Goal: Check status: Check status

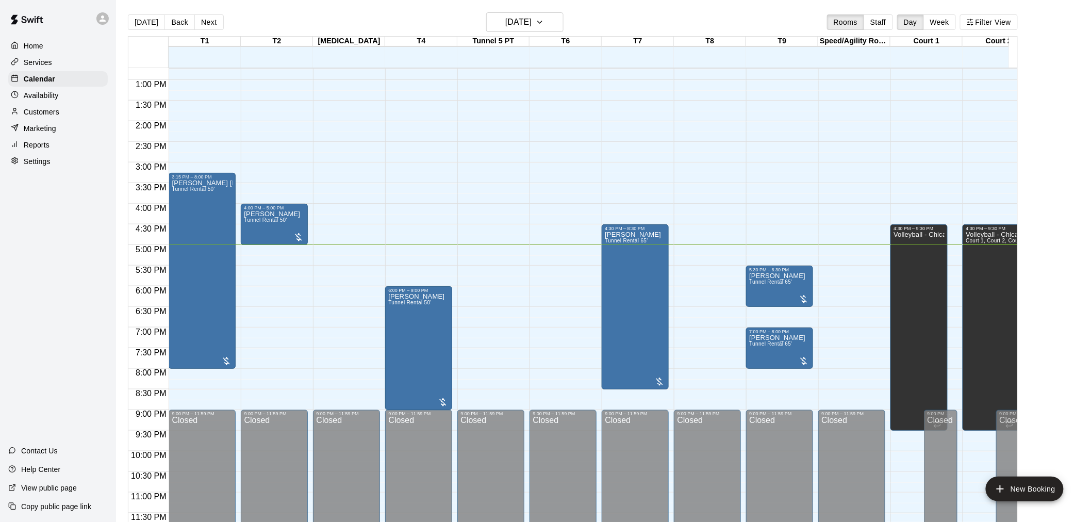
scroll to position [476, 0]
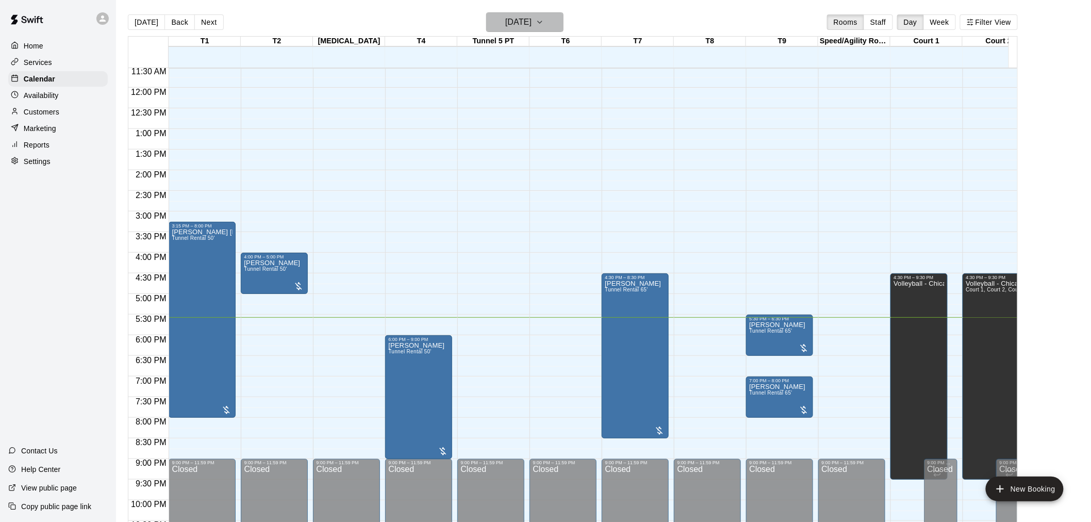
click at [559, 22] on button "[DATE]" at bounding box center [524, 22] width 77 height 20
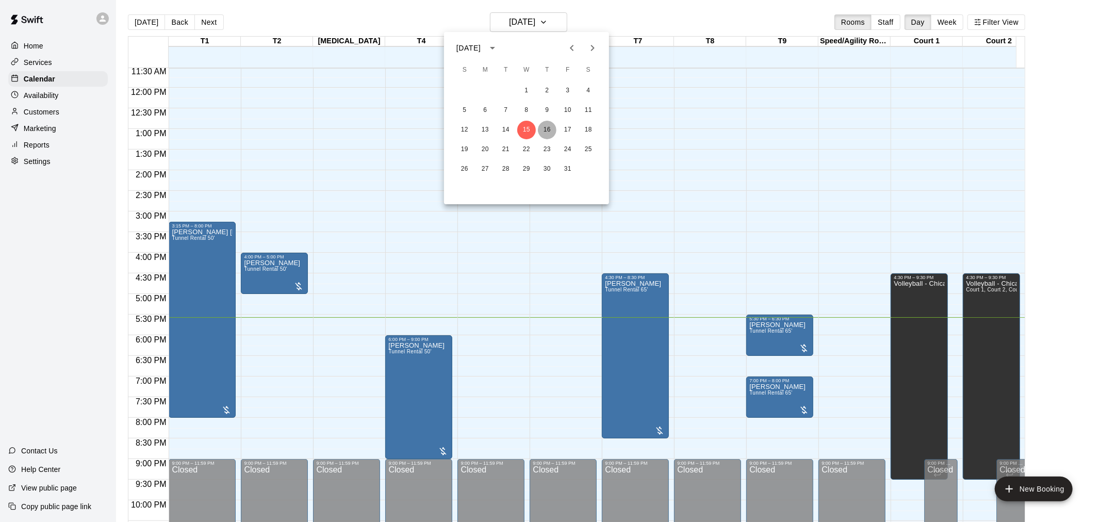
click at [543, 130] on button "16" at bounding box center [547, 130] width 19 height 19
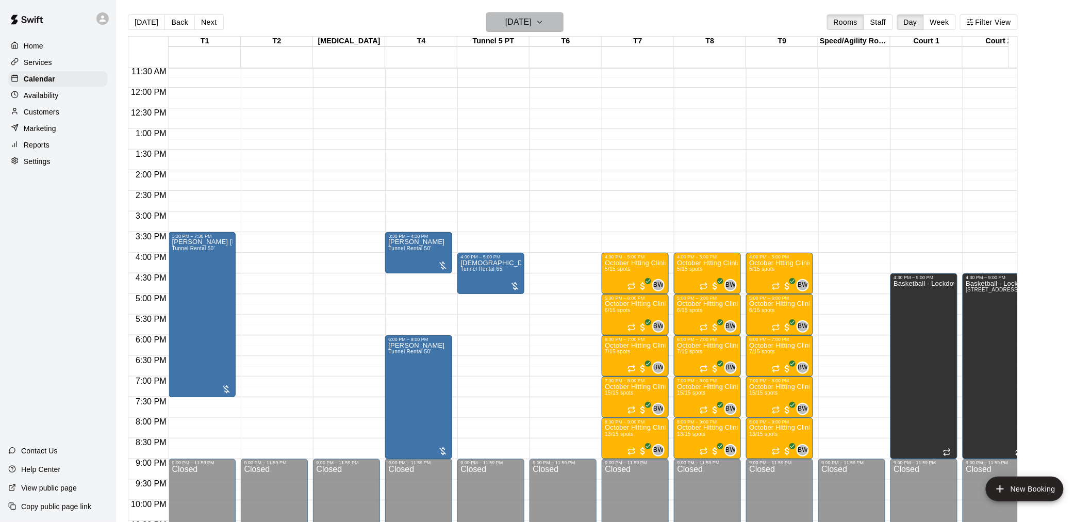
click at [531, 22] on h6 "[DATE]" at bounding box center [518, 22] width 26 height 14
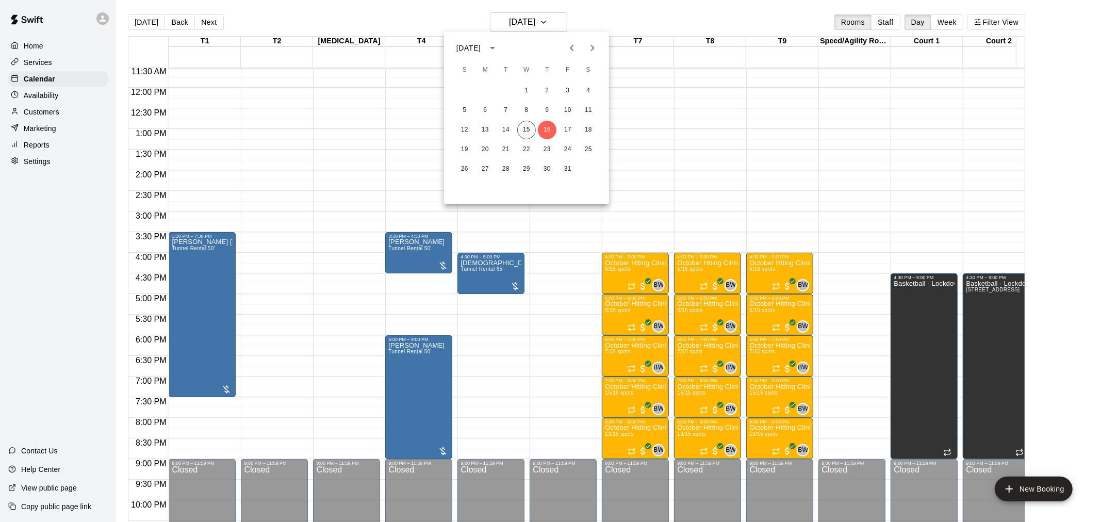
click at [522, 123] on button "15" at bounding box center [526, 130] width 19 height 19
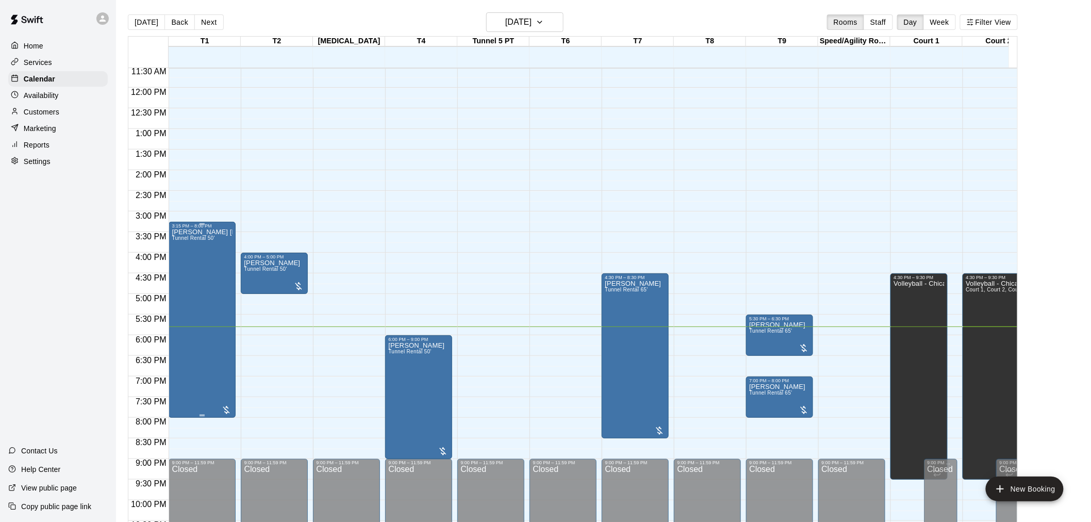
click at [198, 245] on div "[PERSON_NAME] [PERSON_NAME] Tunnel Rental 50'" at bounding box center [202, 489] width 61 height 522
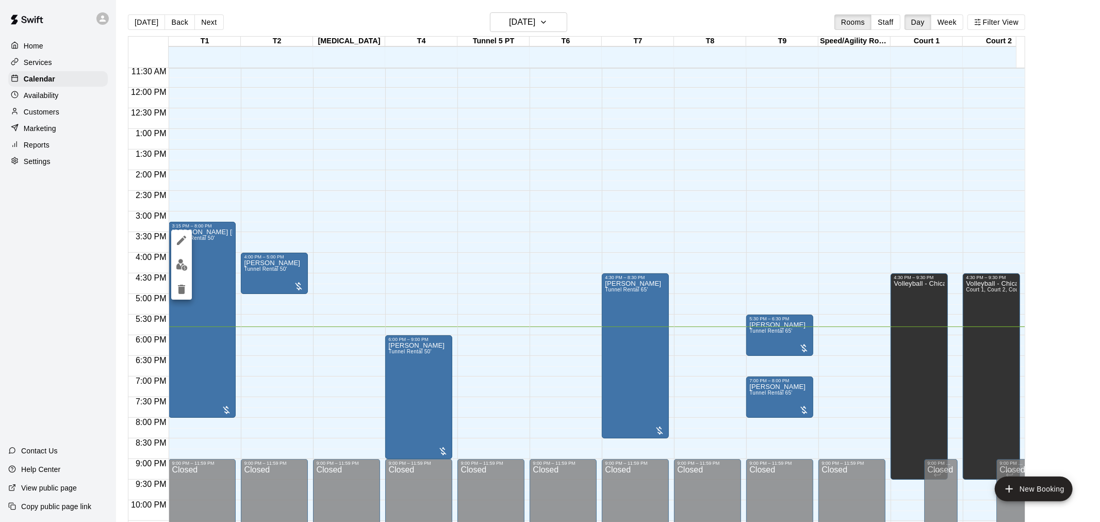
click at [202, 255] on div at bounding box center [550, 261] width 1100 height 522
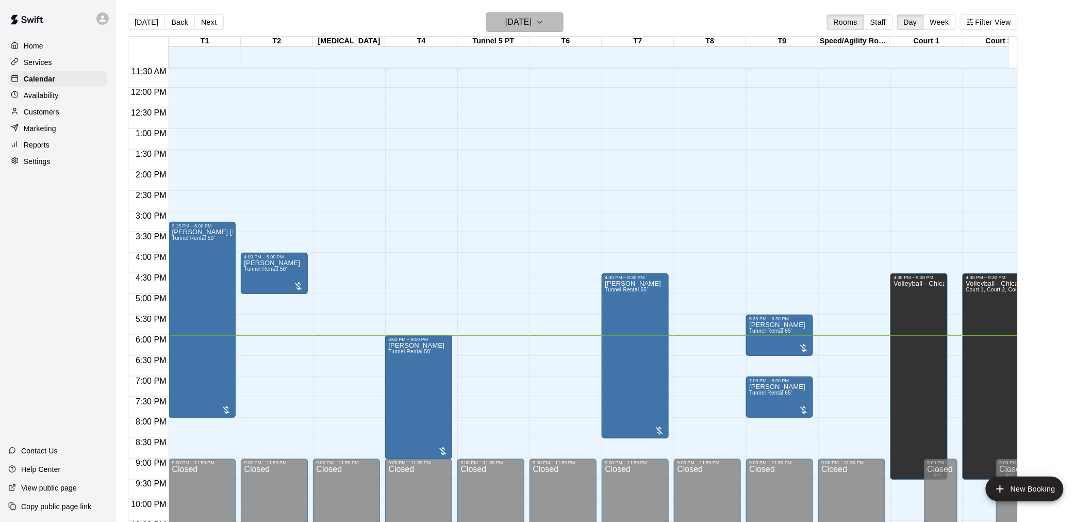
click at [564, 27] on button "[DATE]" at bounding box center [524, 22] width 77 height 20
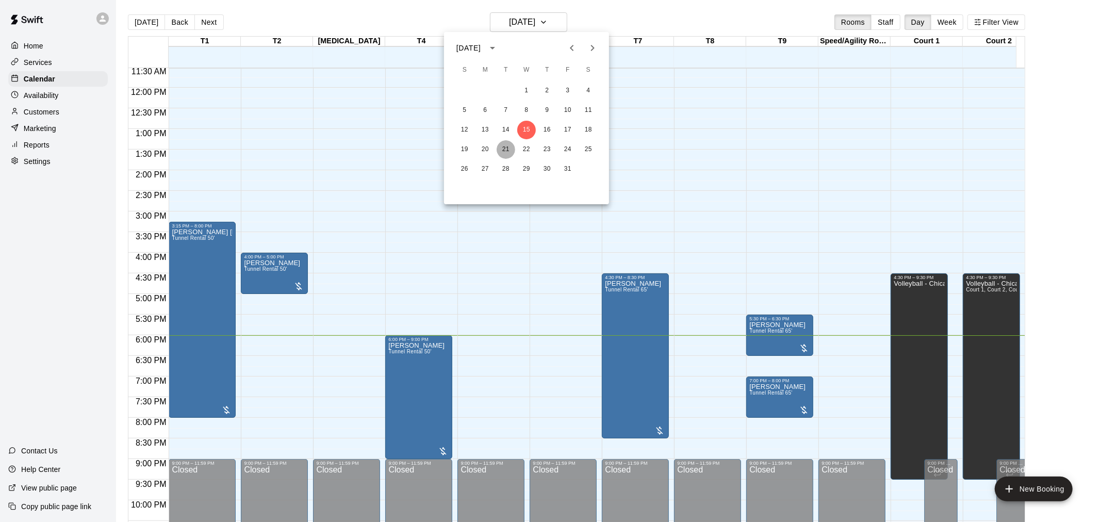
click at [511, 149] on button "21" at bounding box center [506, 149] width 19 height 19
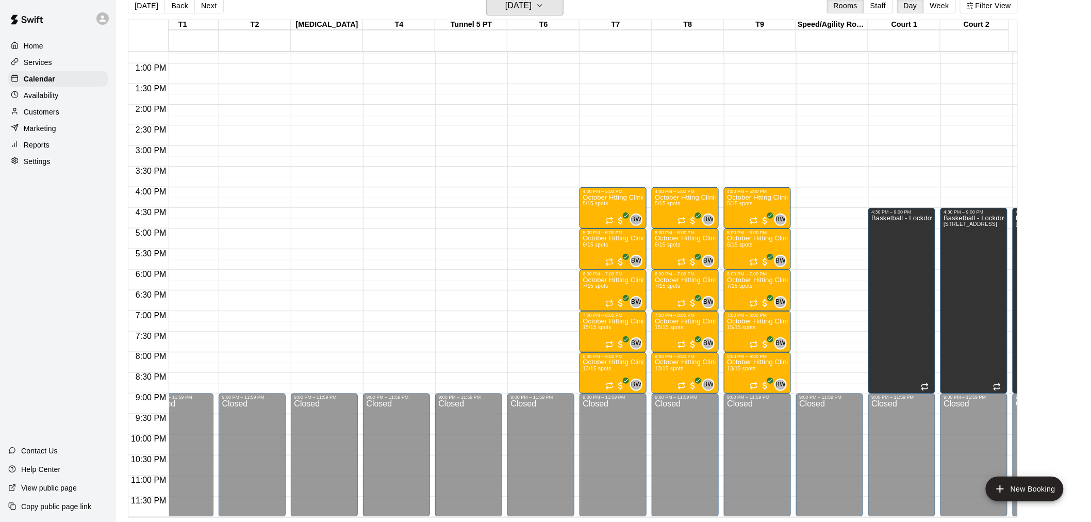
scroll to position [0, 0]
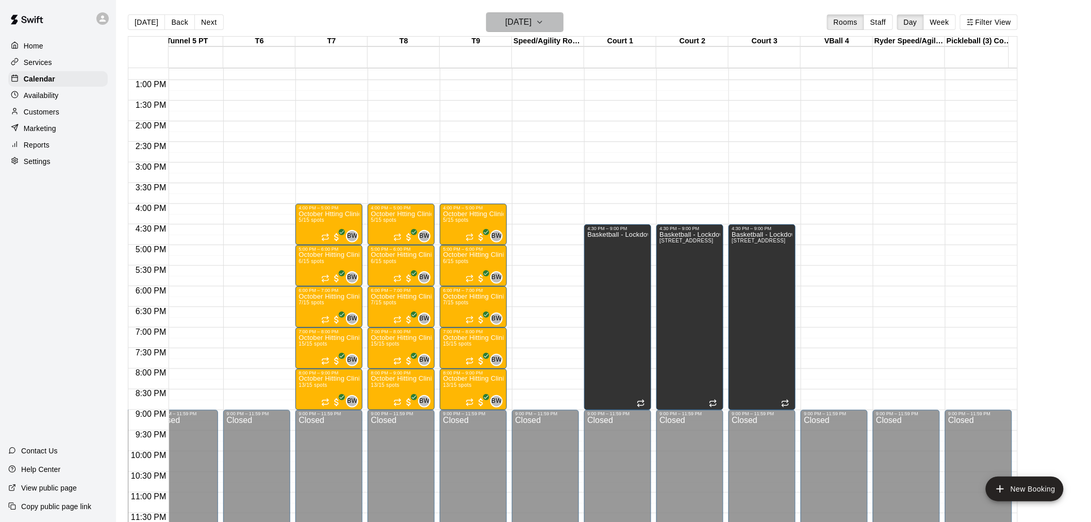
click at [564, 28] on button "[DATE]" at bounding box center [524, 22] width 77 height 20
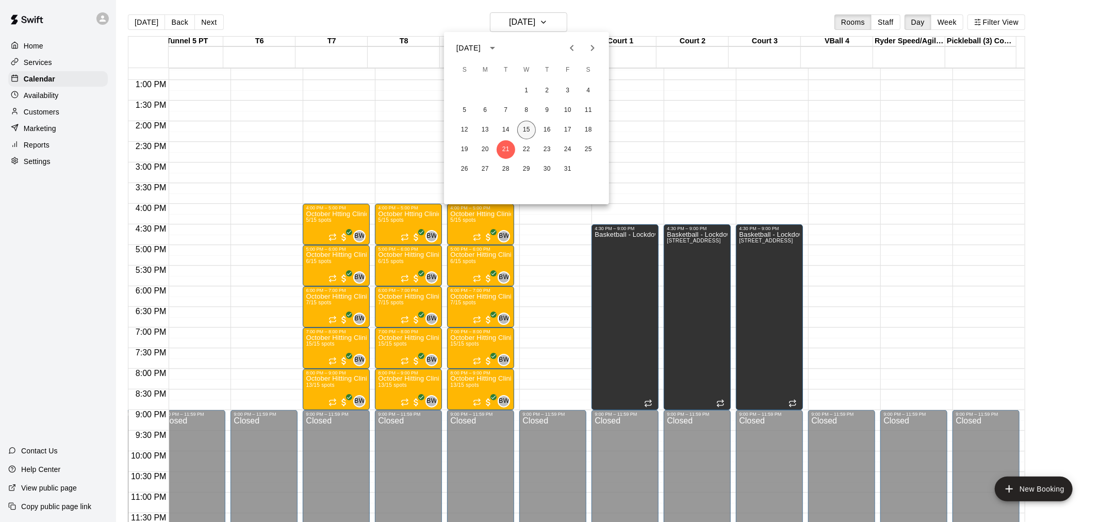
click at [529, 129] on button "15" at bounding box center [526, 130] width 19 height 19
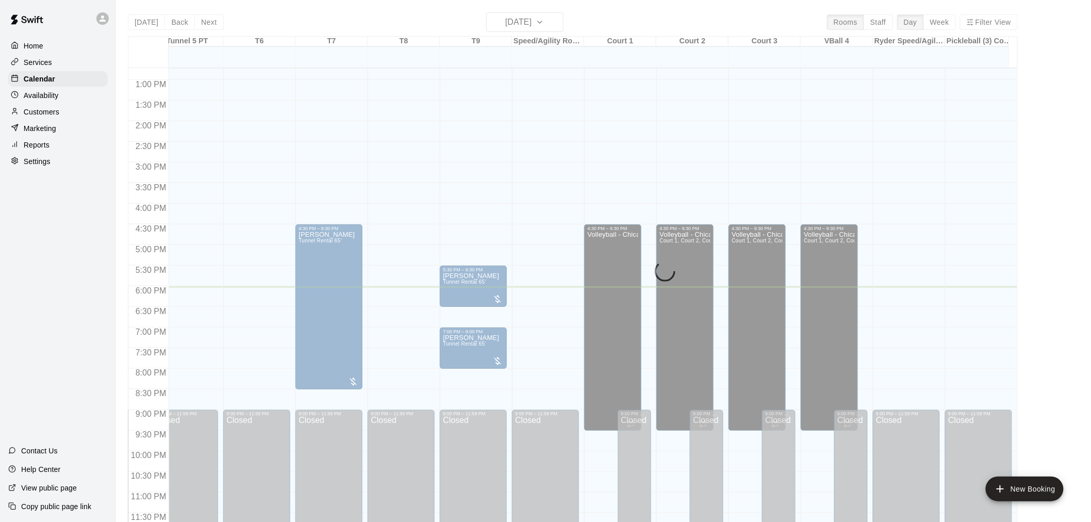
click at [624, 13] on div "[DATE] Back [DATE][DATE] Rooms Staff Day Week Filter View T1 15 Wed T2 15 Wed […" at bounding box center [573, 273] width 890 height 522
